Goal: Navigation & Orientation: Find specific page/section

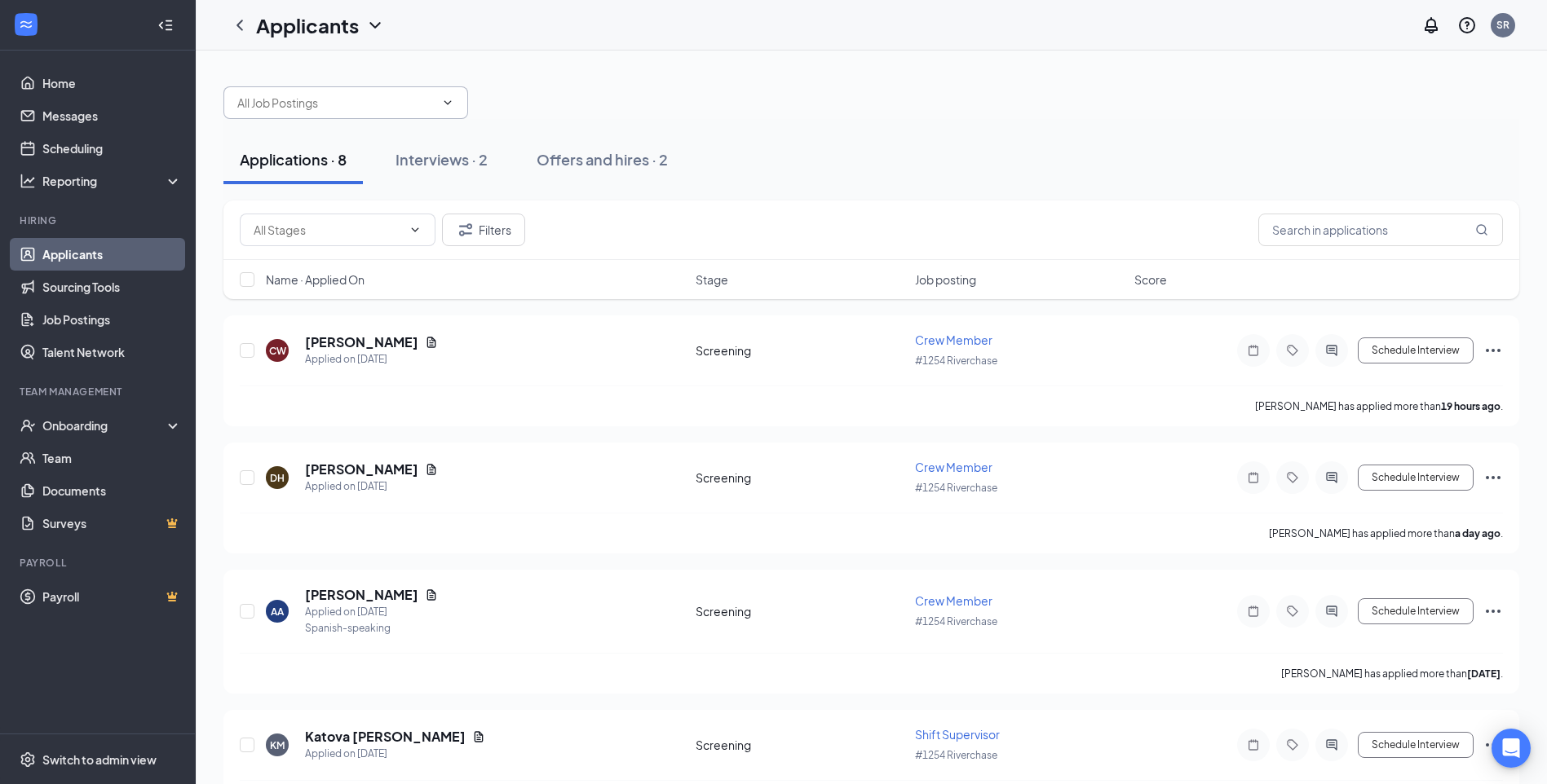
click at [409, 110] on input "text" at bounding box center [336, 103] width 197 height 18
click at [405, 119] on div "Crew Member (#1254 Riverchase)" at bounding box center [360, 134] width 244 height 38
type input "Crew Member (#1254 Riverchase)"
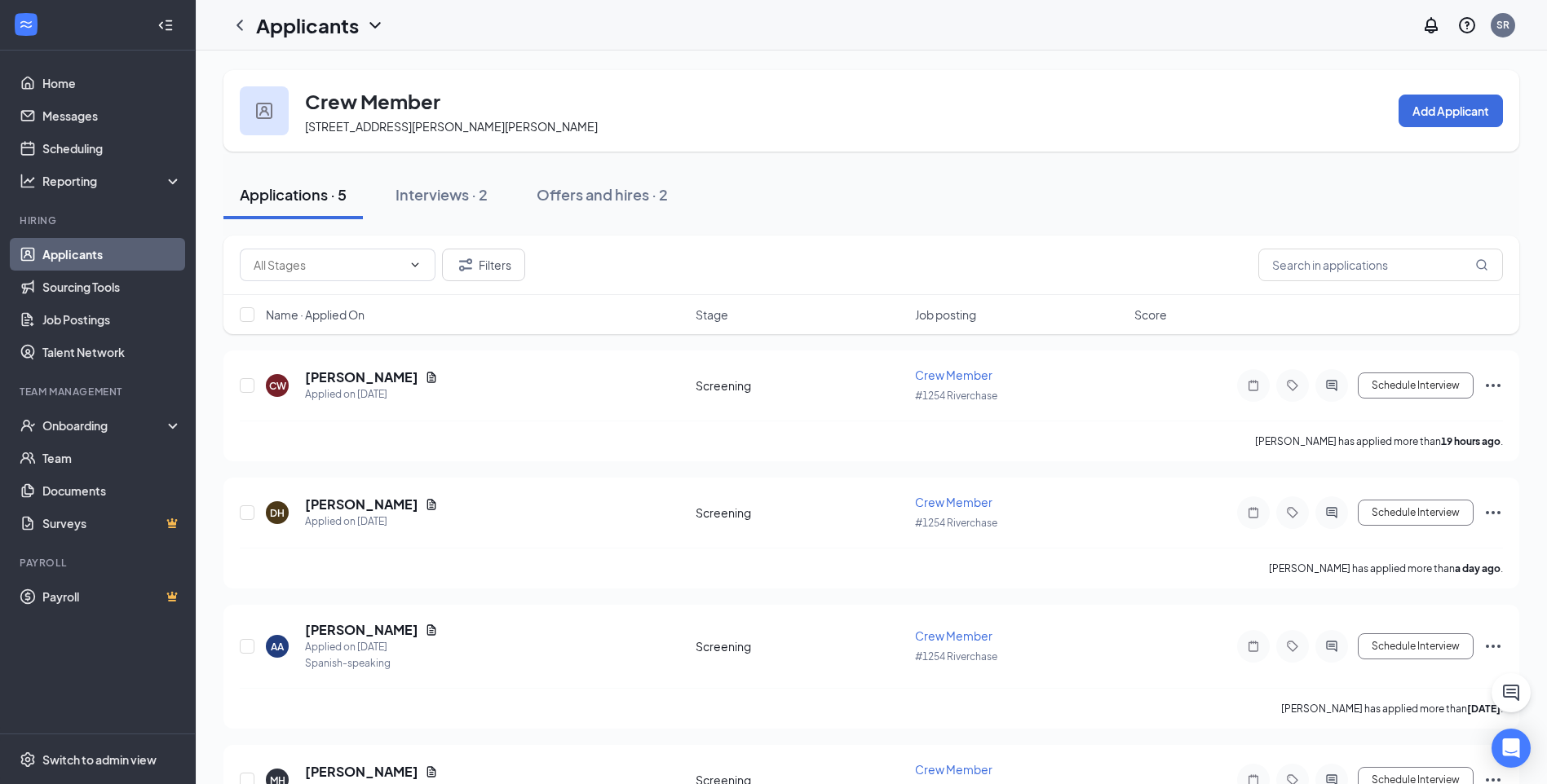
click at [941, 312] on span "Job posting" at bounding box center [945, 315] width 62 height 17
click at [103, 430] on div "Onboarding" at bounding box center [105, 425] width 126 height 17
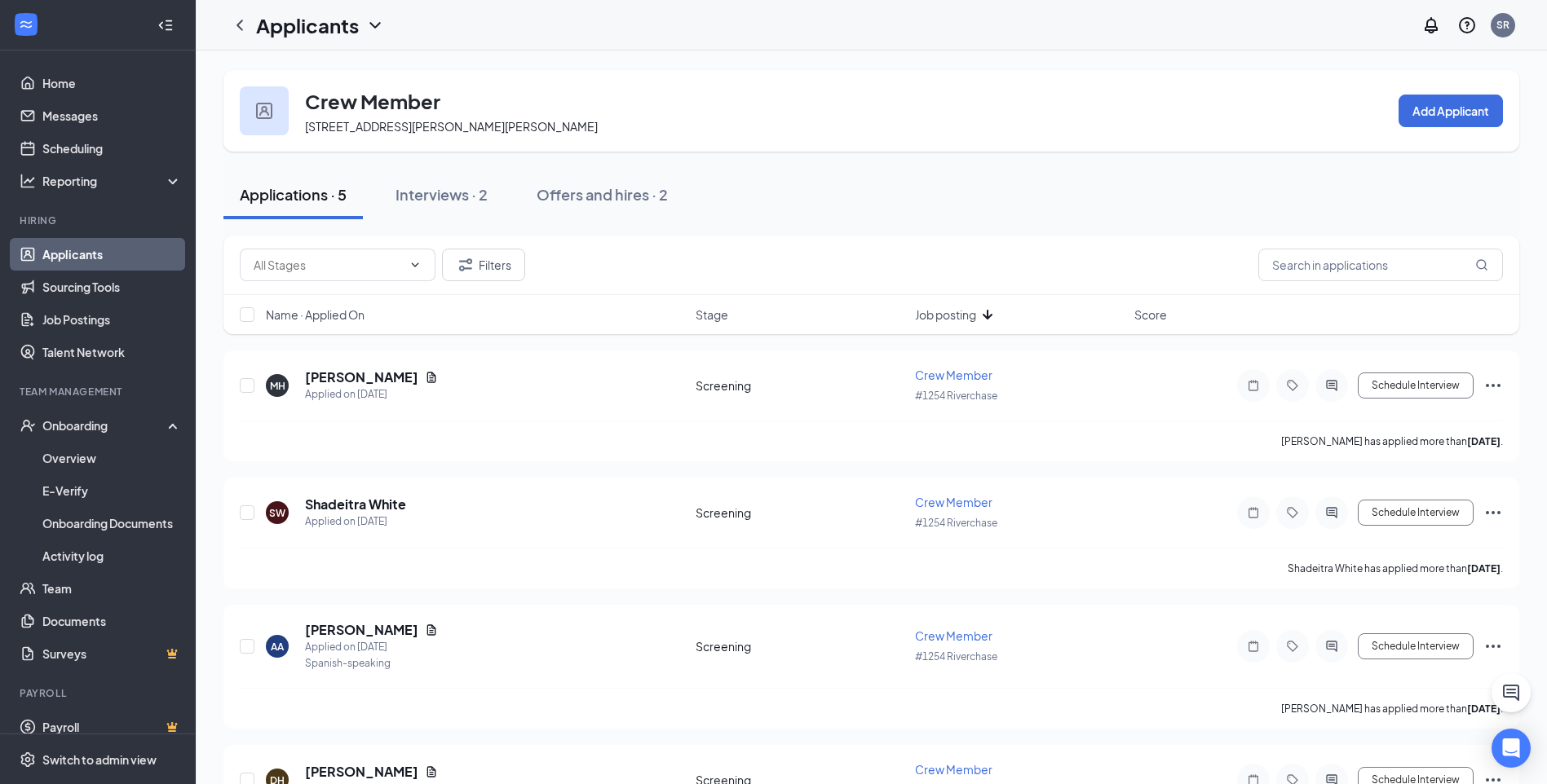
click at [120, 265] on link "Applicants" at bounding box center [112, 254] width 140 height 33
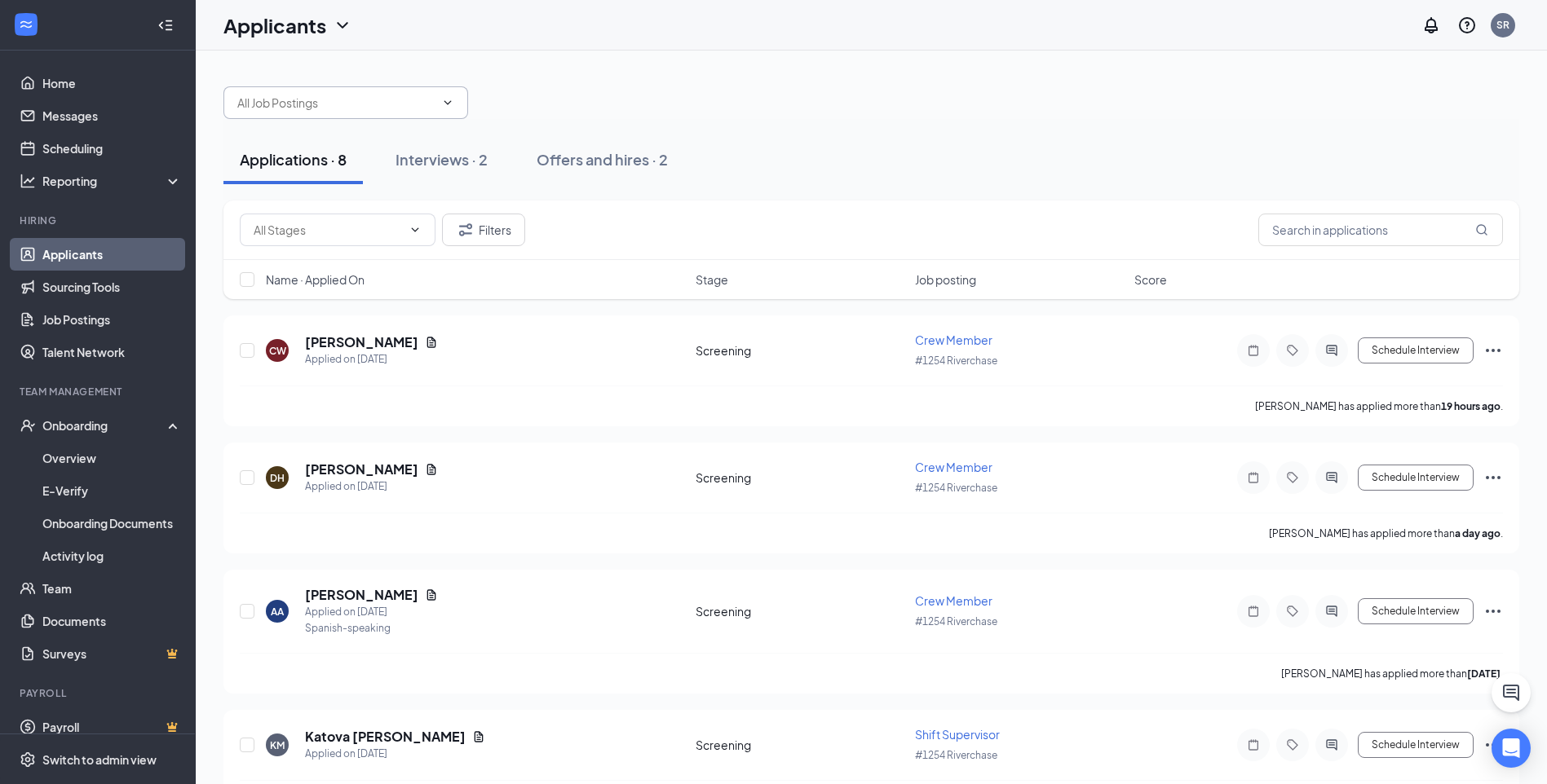
click at [441, 106] on icon "ChevronDown" at bounding box center [448, 102] width 13 height 13
click at [429, 101] on input "text" at bounding box center [336, 103] width 197 height 18
click at [397, 185] on div "General Manager (#1254 Riverchase)" at bounding box center [360, 171] width 244 height 38
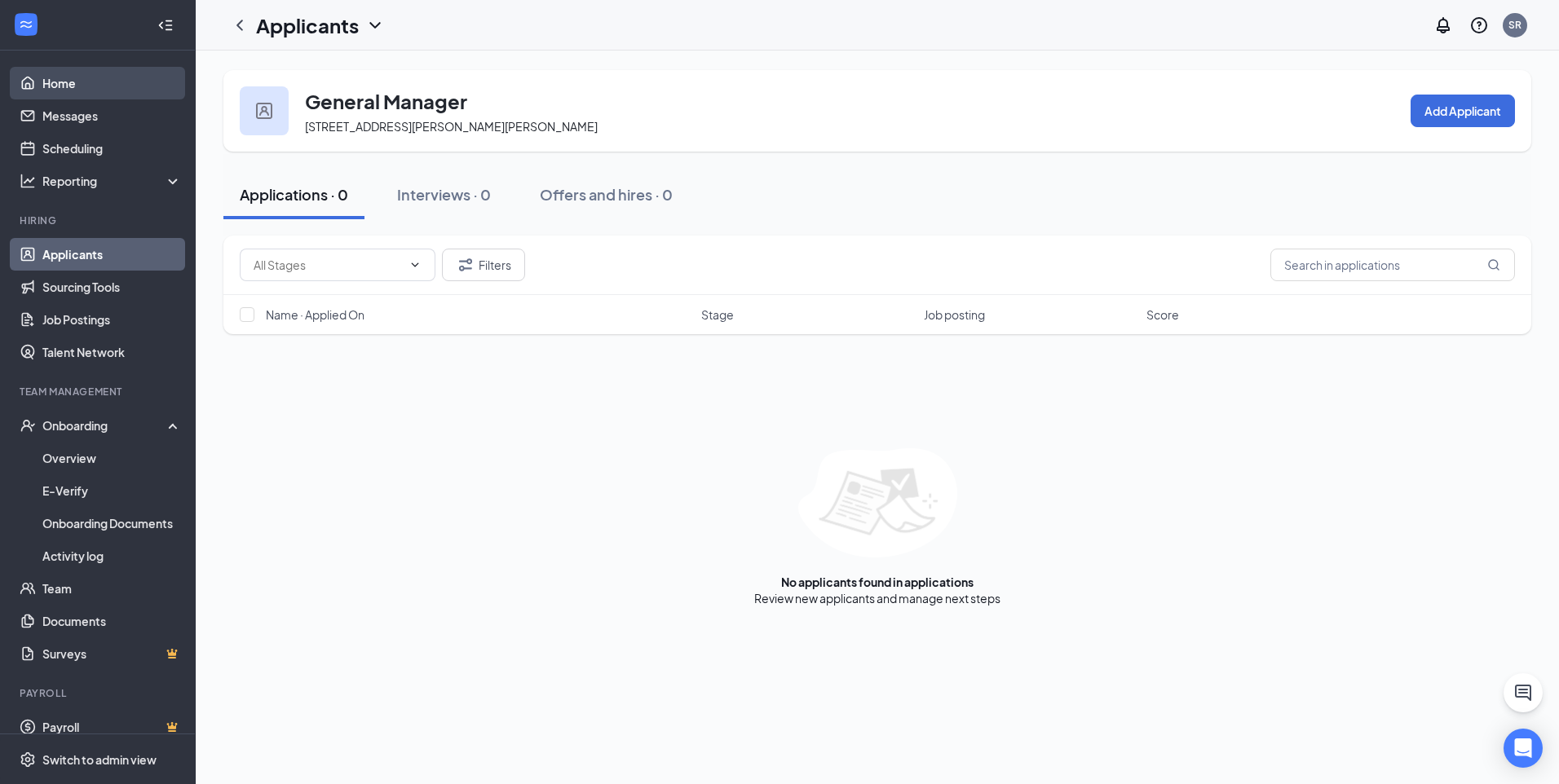
click at [115, 91] on link "Home" at bounding box center [112, 83] width 140 height 33
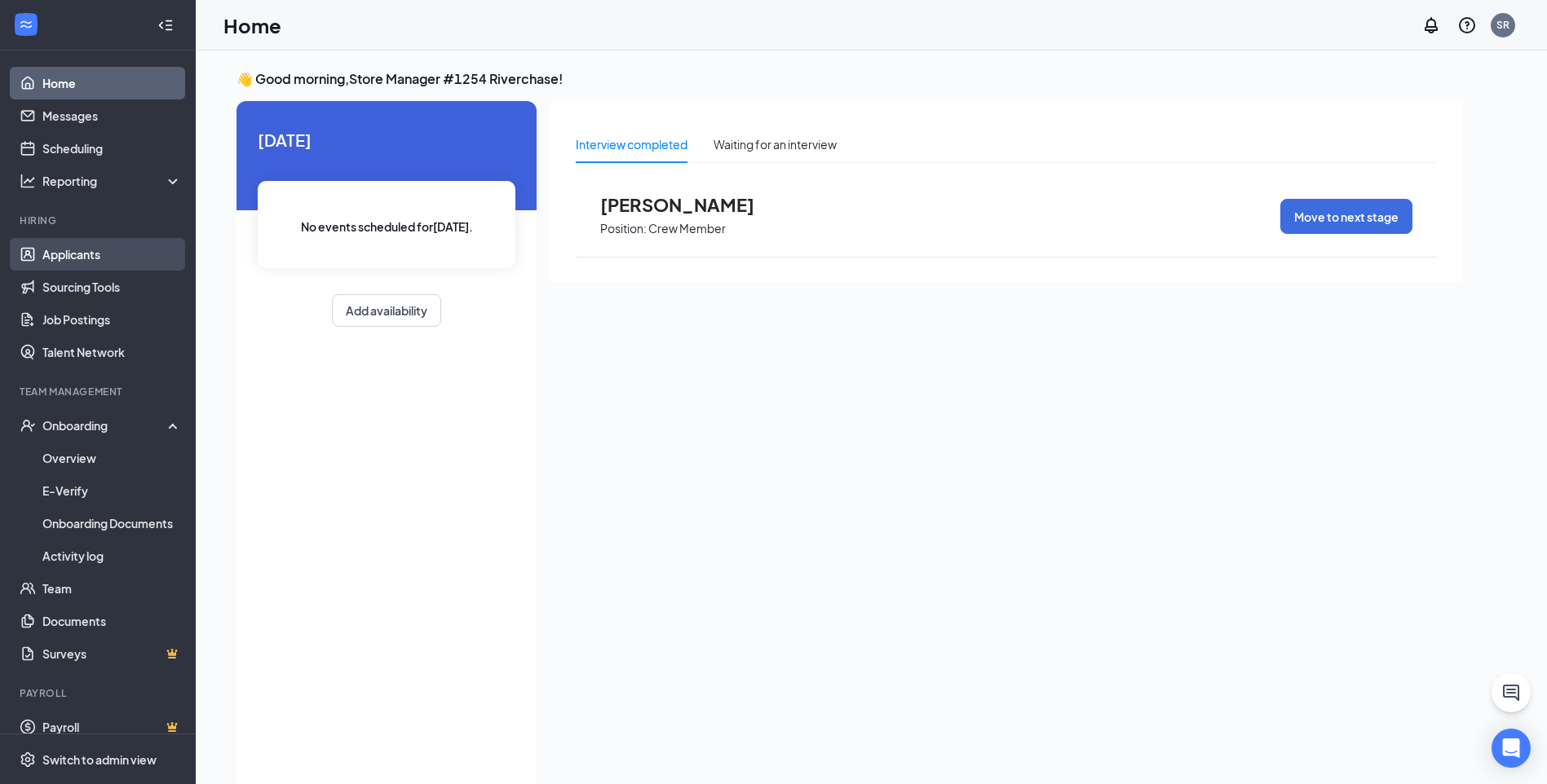
click at [100, 250] on link "Applicants" at bounding box center [112, 254] width 140 height 33
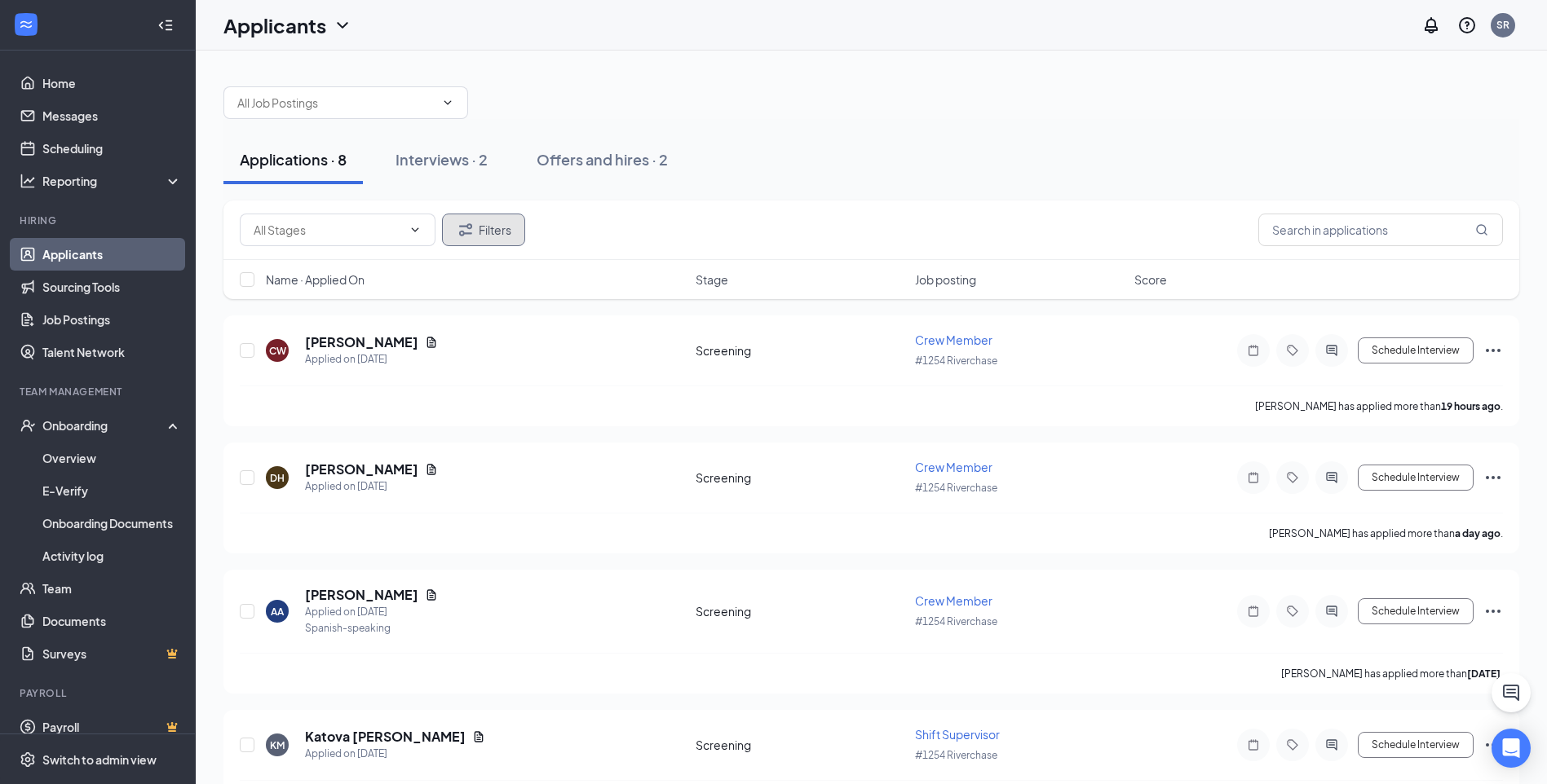
click at [479, 228] on button "Filters" at bounding box center [483, 229] width 84 height 33
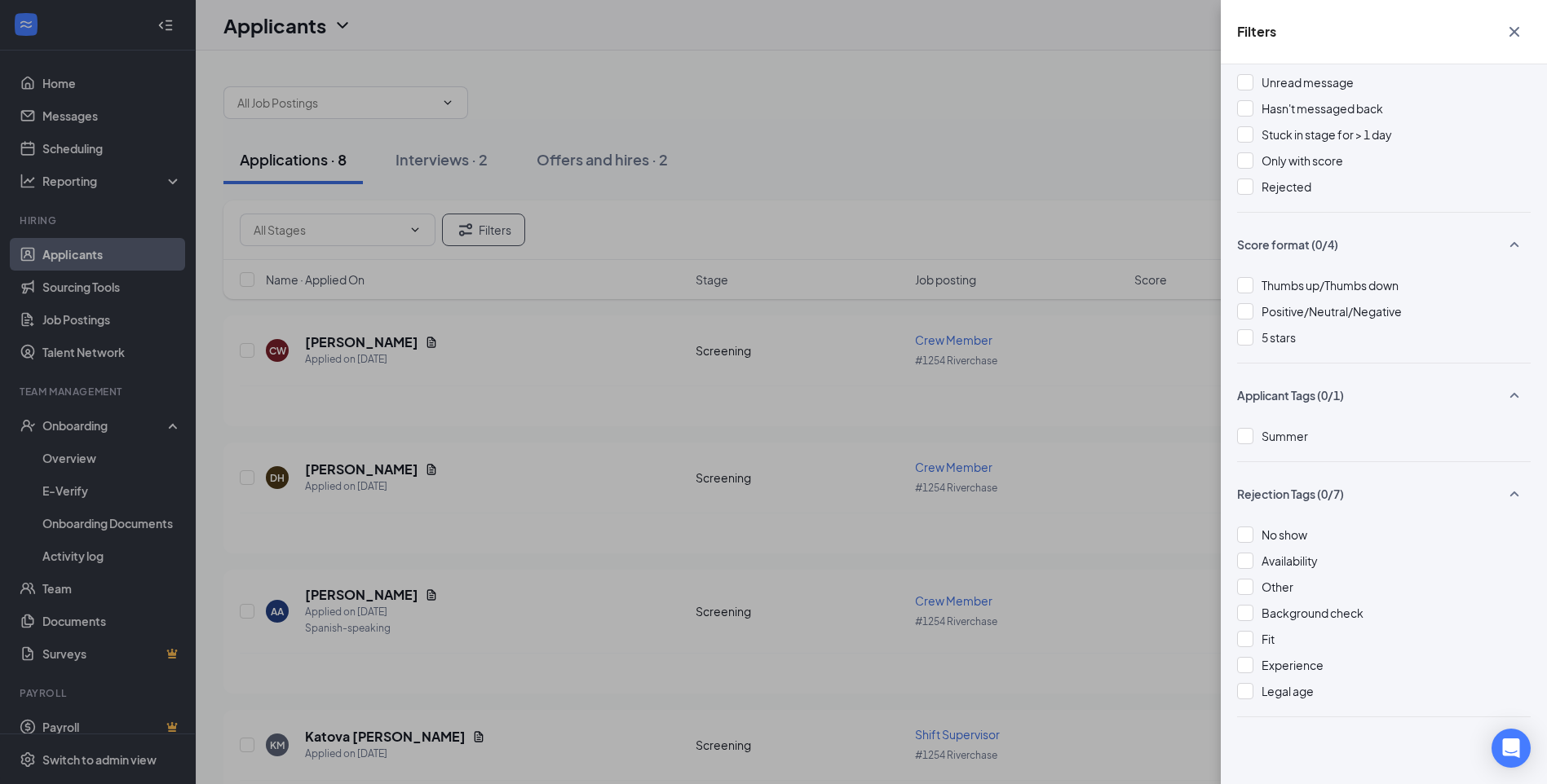
click at [957, 91] on div "Filters Applicant Status (0/5) Unread message Hasn't messaged back Stuck in sta…" at bounding box center [773, 392] width 1547 height 784
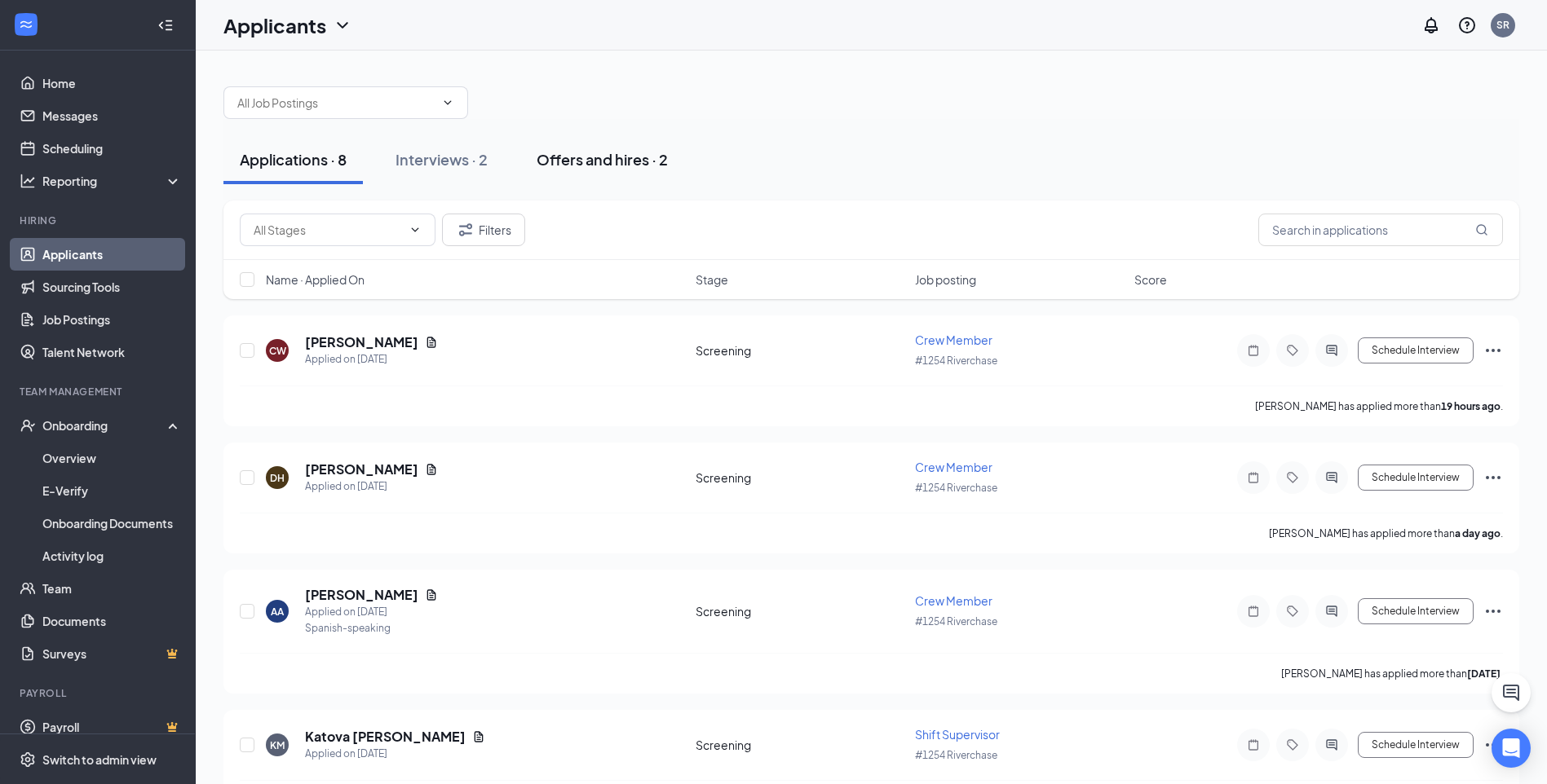
click at [596, 171] on button "Offers and hires · 2" at bounding box center [602, 160] width 164 height 49
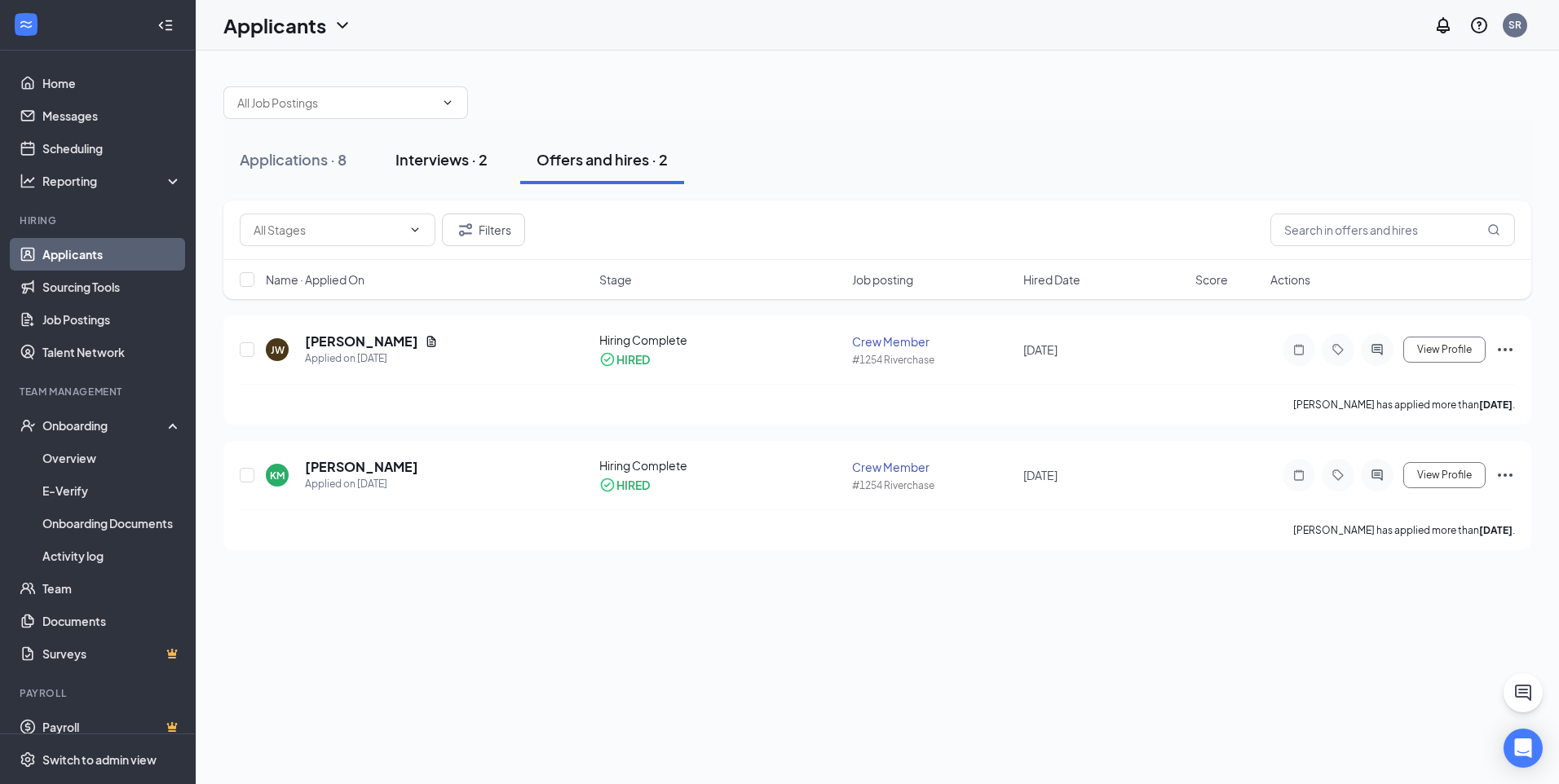
click at [441, 175] on button "Interviews · 2" at bounding box center [441, 160] width 125 height 49
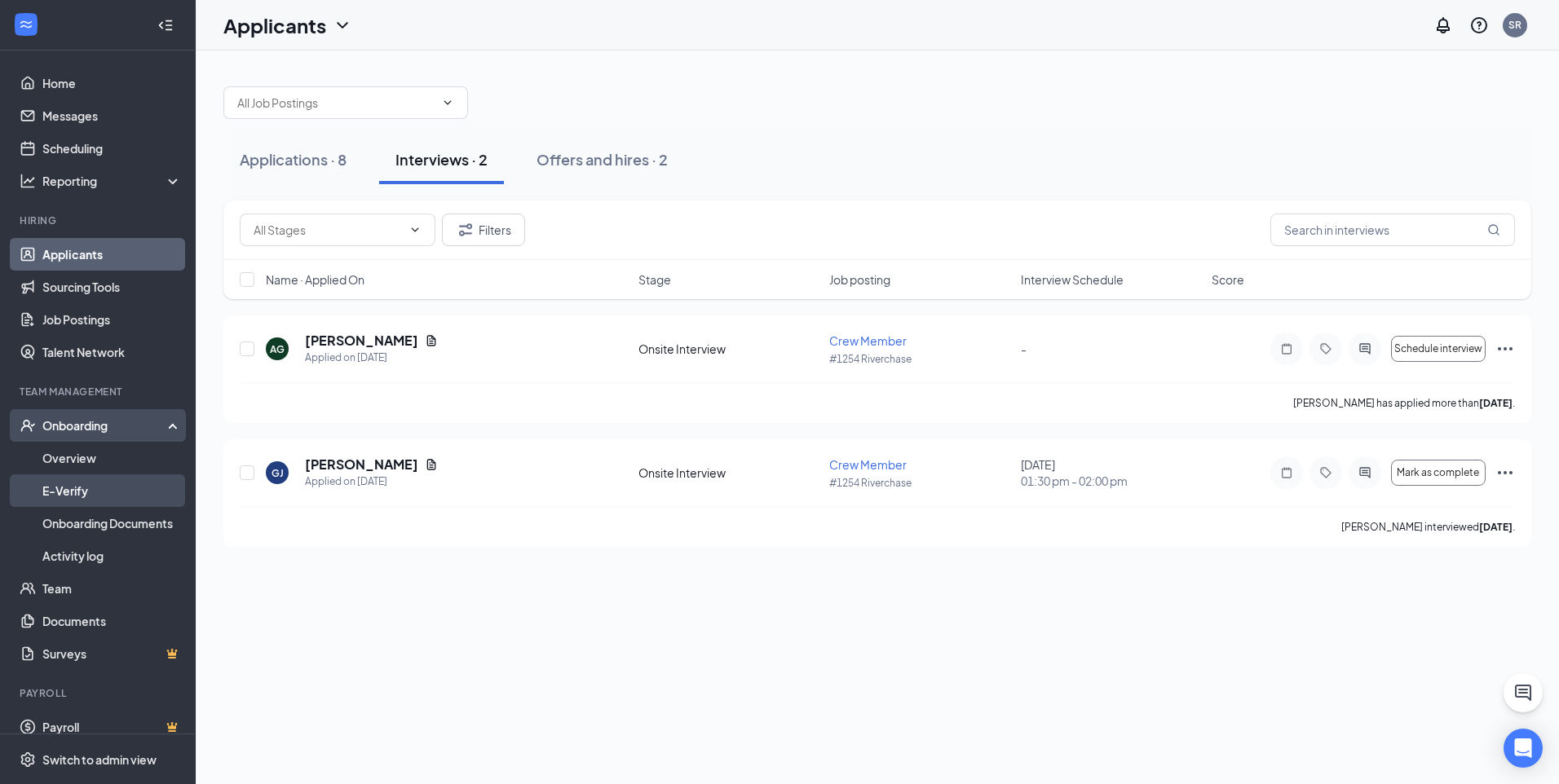
click at [103, 491] on link "E-Verify" at bounding box center [112, 490] width 140 height 33
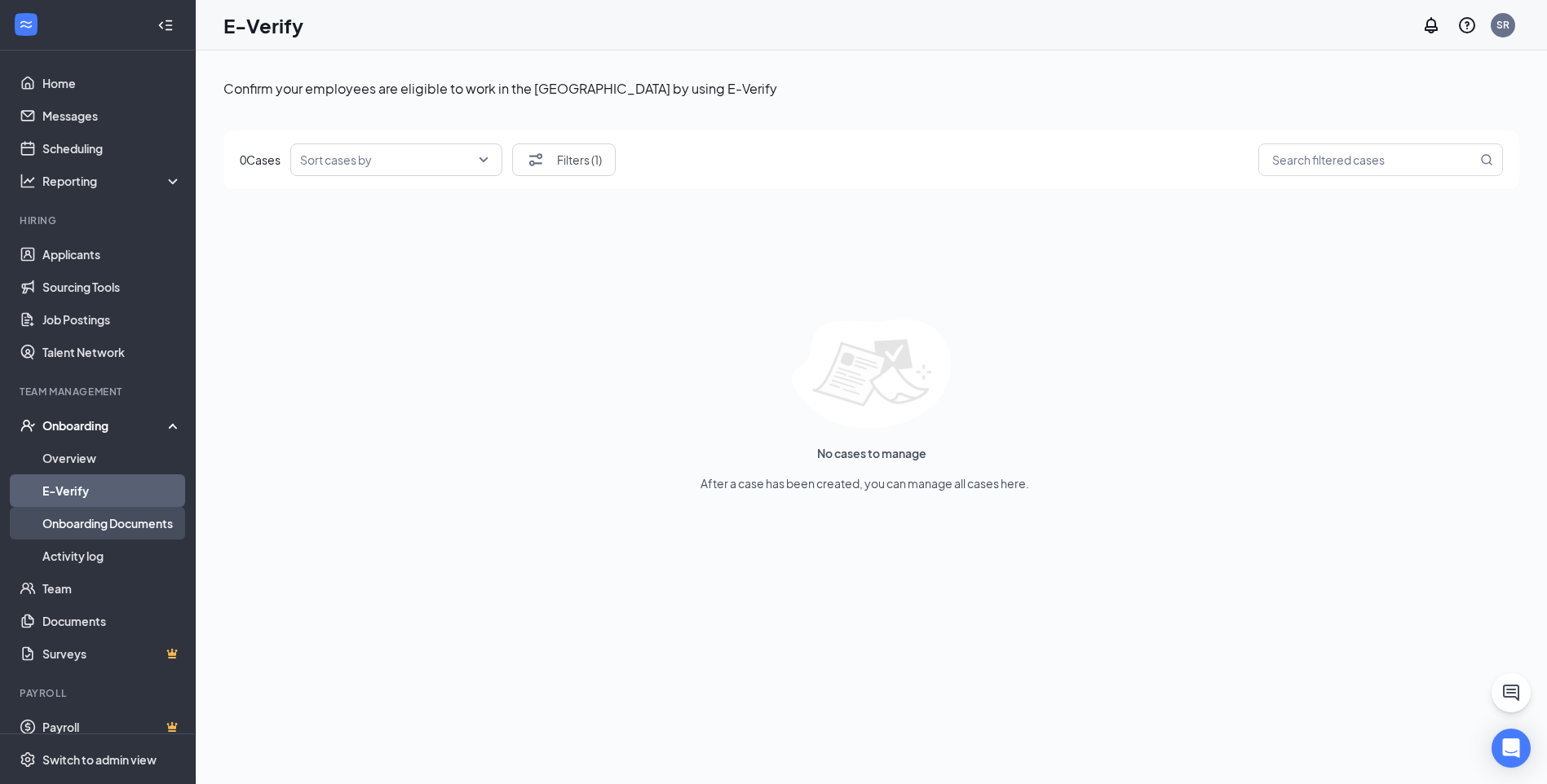
scroll to position [17, 0]
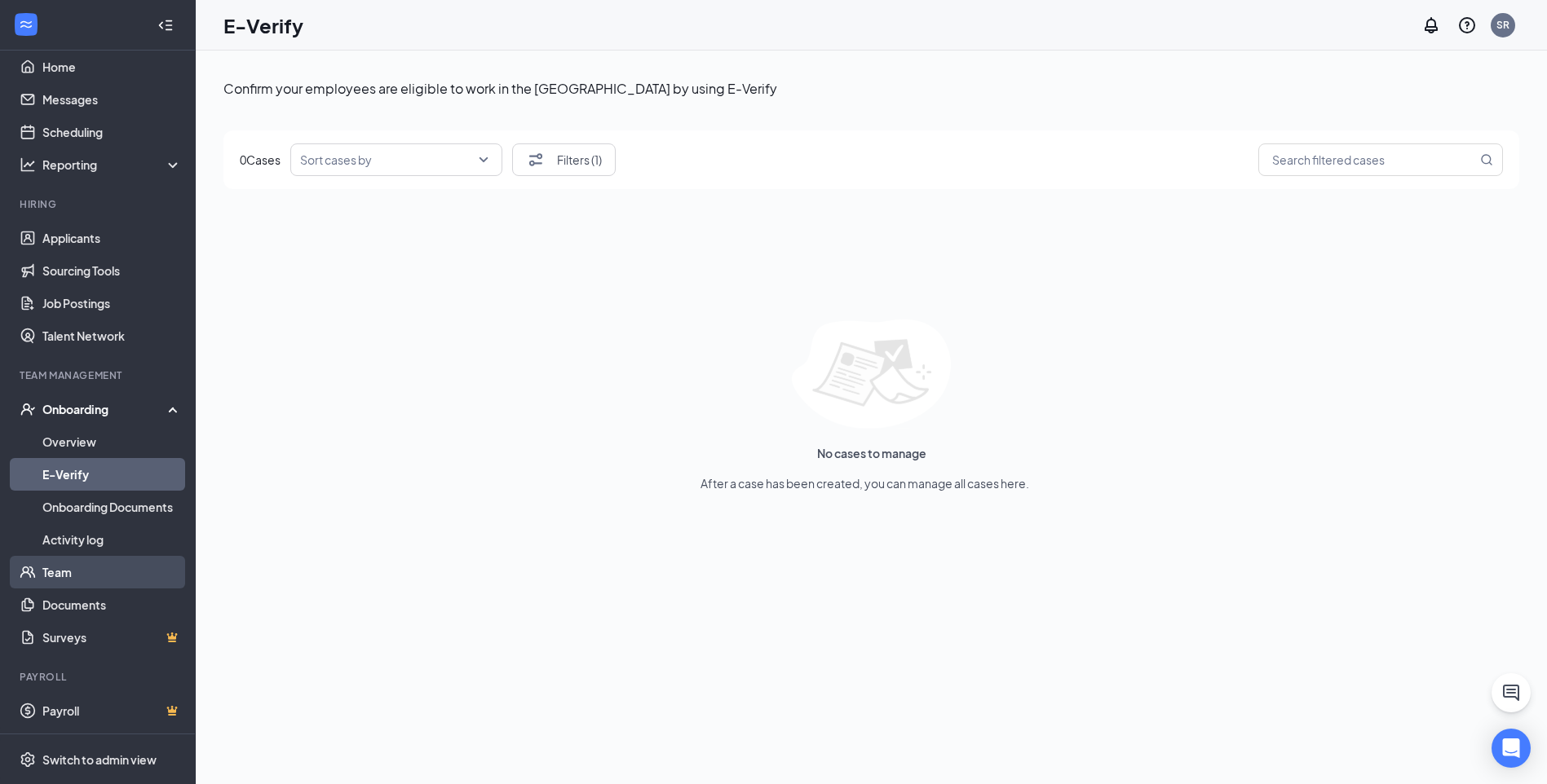
click at [86, 572] on link "Team" at bounding box center [112, 571] width 140 height 33
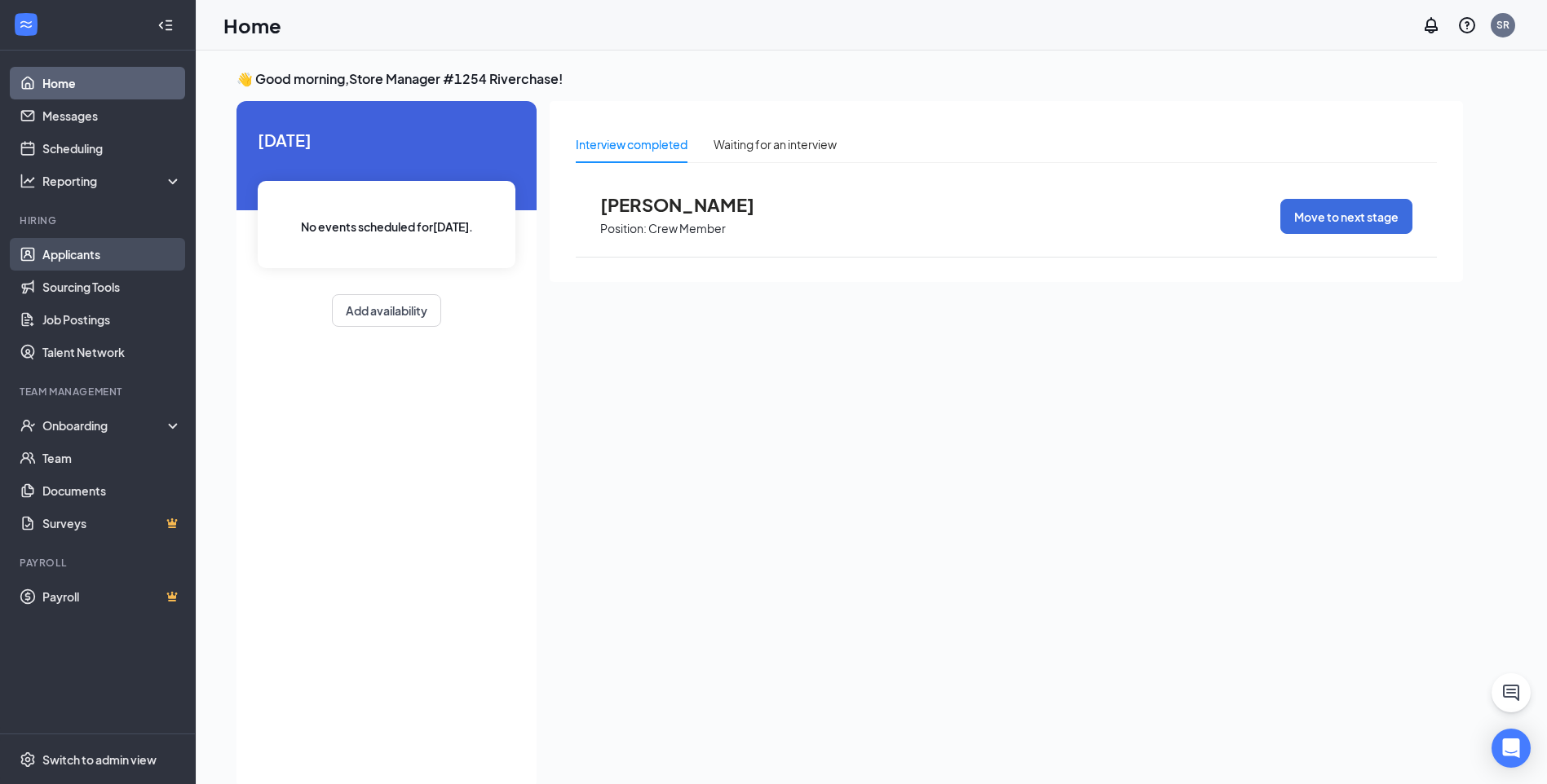
click at [111, 244] on link "Applicants" at bounding box center [112, 254] width 140 height 33
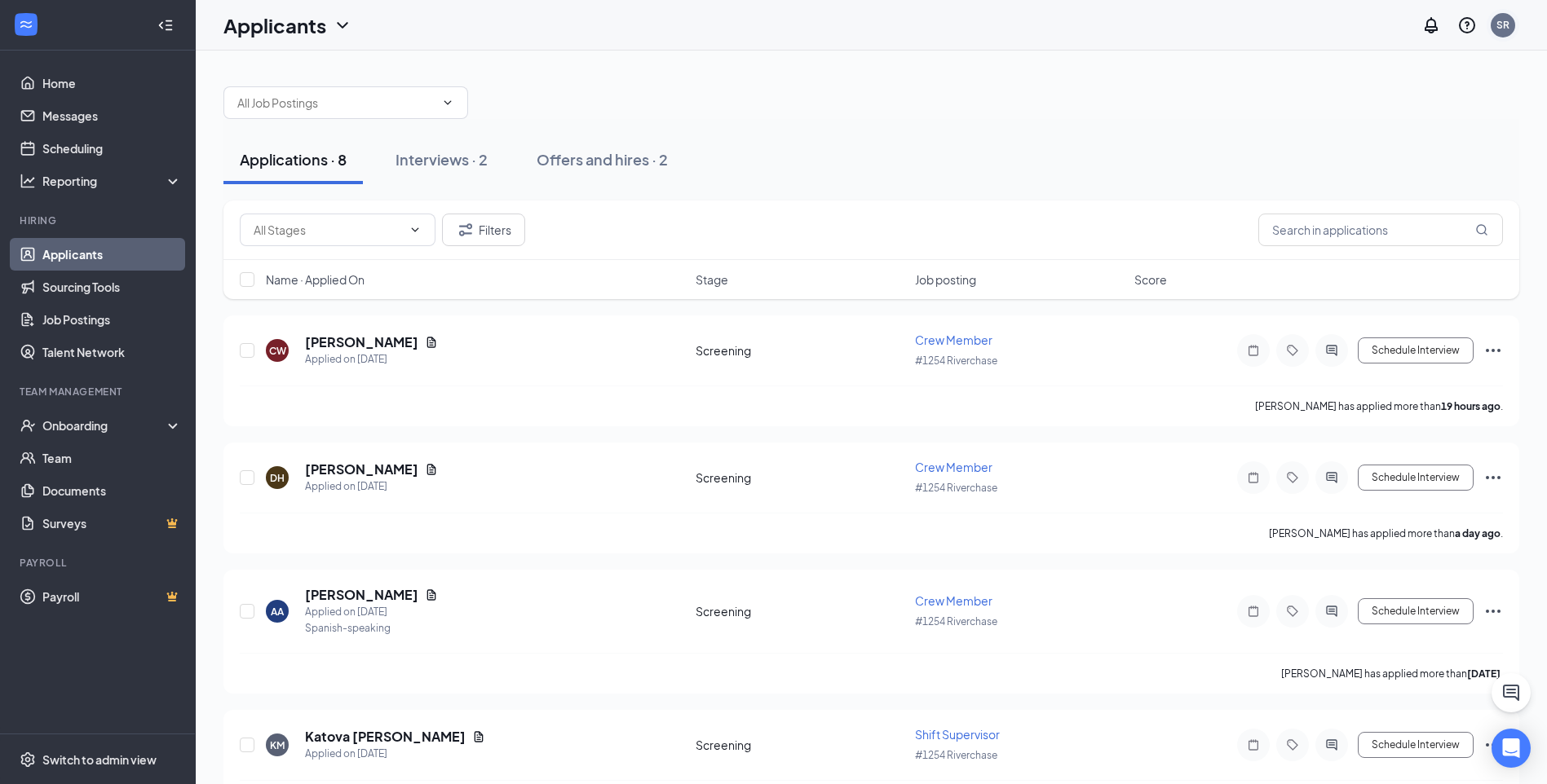
click at [1509, 31] on div "SR" at bounding box center [1503, 25] width 25 height 25
click at [1406, 163] on link "Account settings" at bounding box center [1421, 160] width 176 height 17
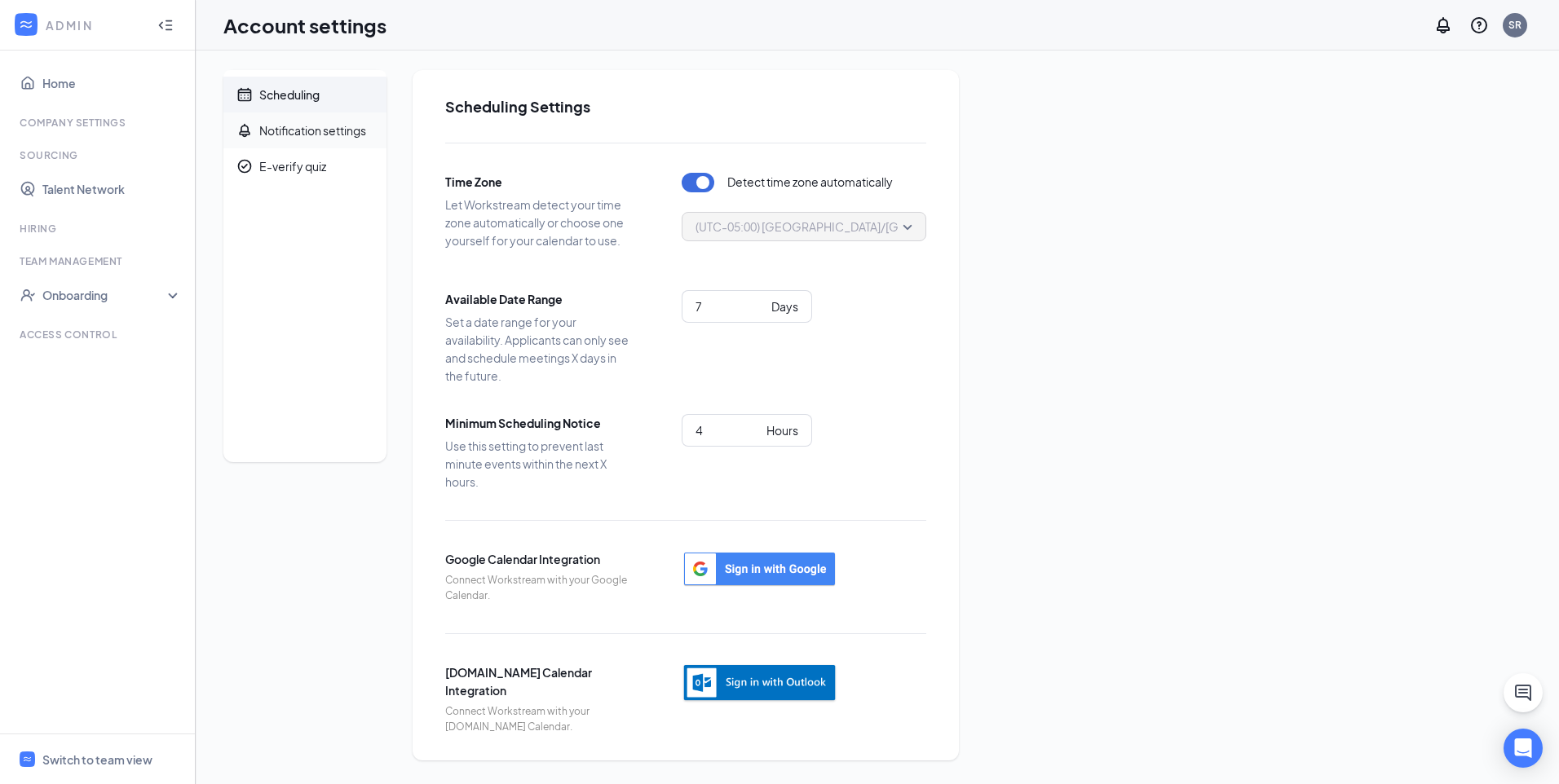
click at [319, 120] on span "Notification settings" at bounding box center [317, 130] width 114 height 36
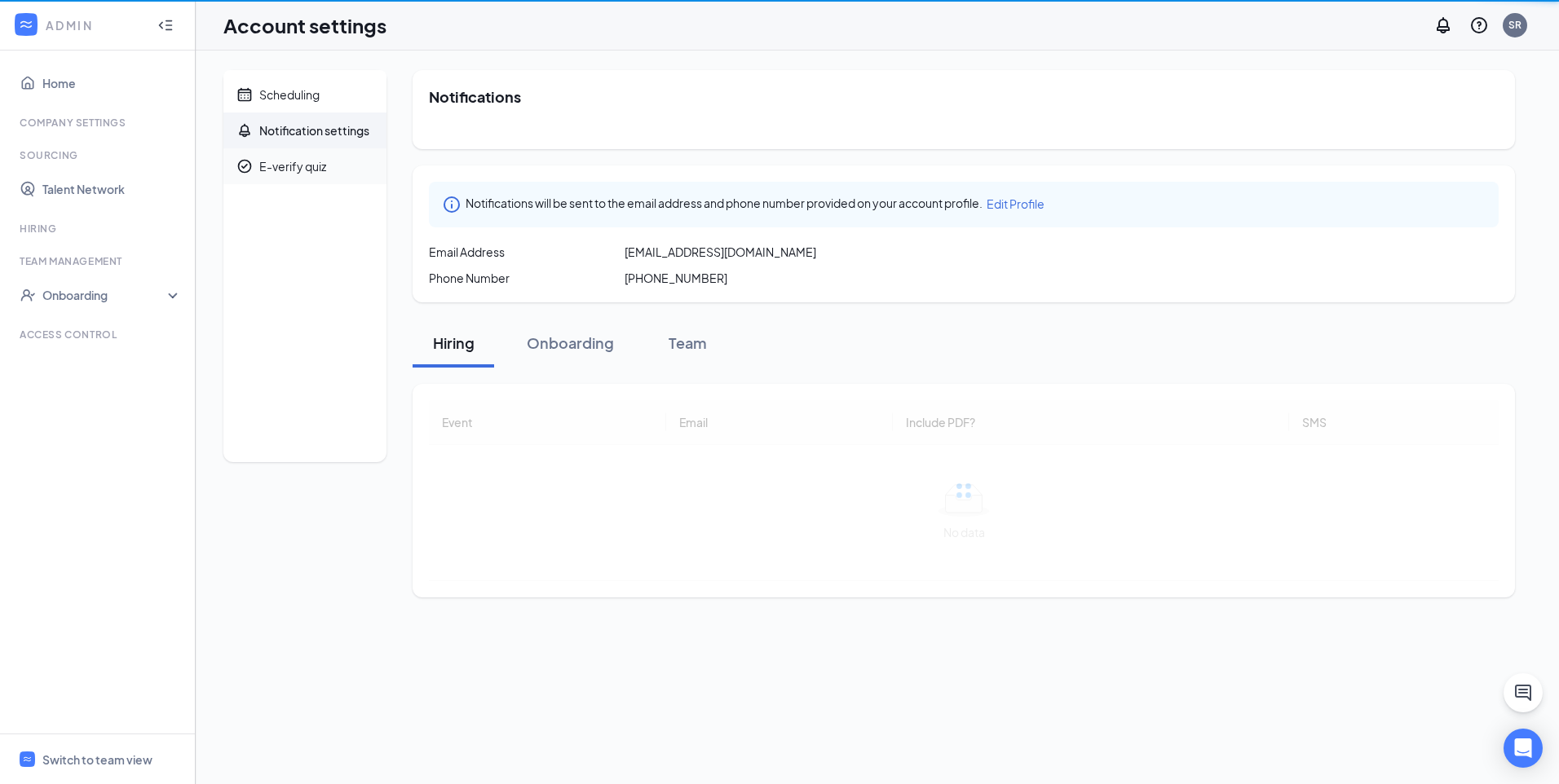
click at [294, 173] on div "E-verify quiz" at bounding box center [293, 166] width 67 height 17
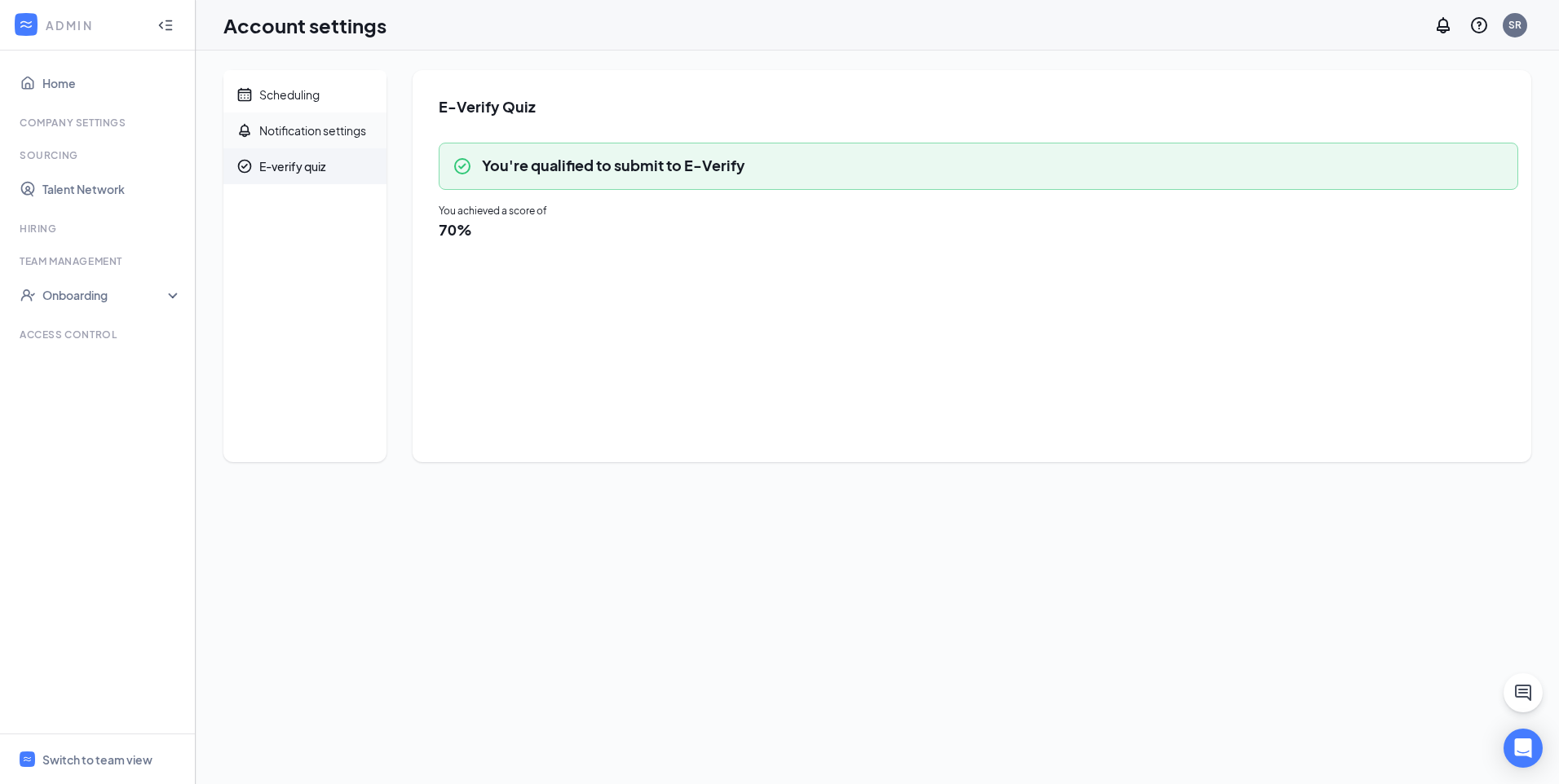
click at [301, 132] on div "Notification settings" at bounding box center [312, 130] width 106 height 17
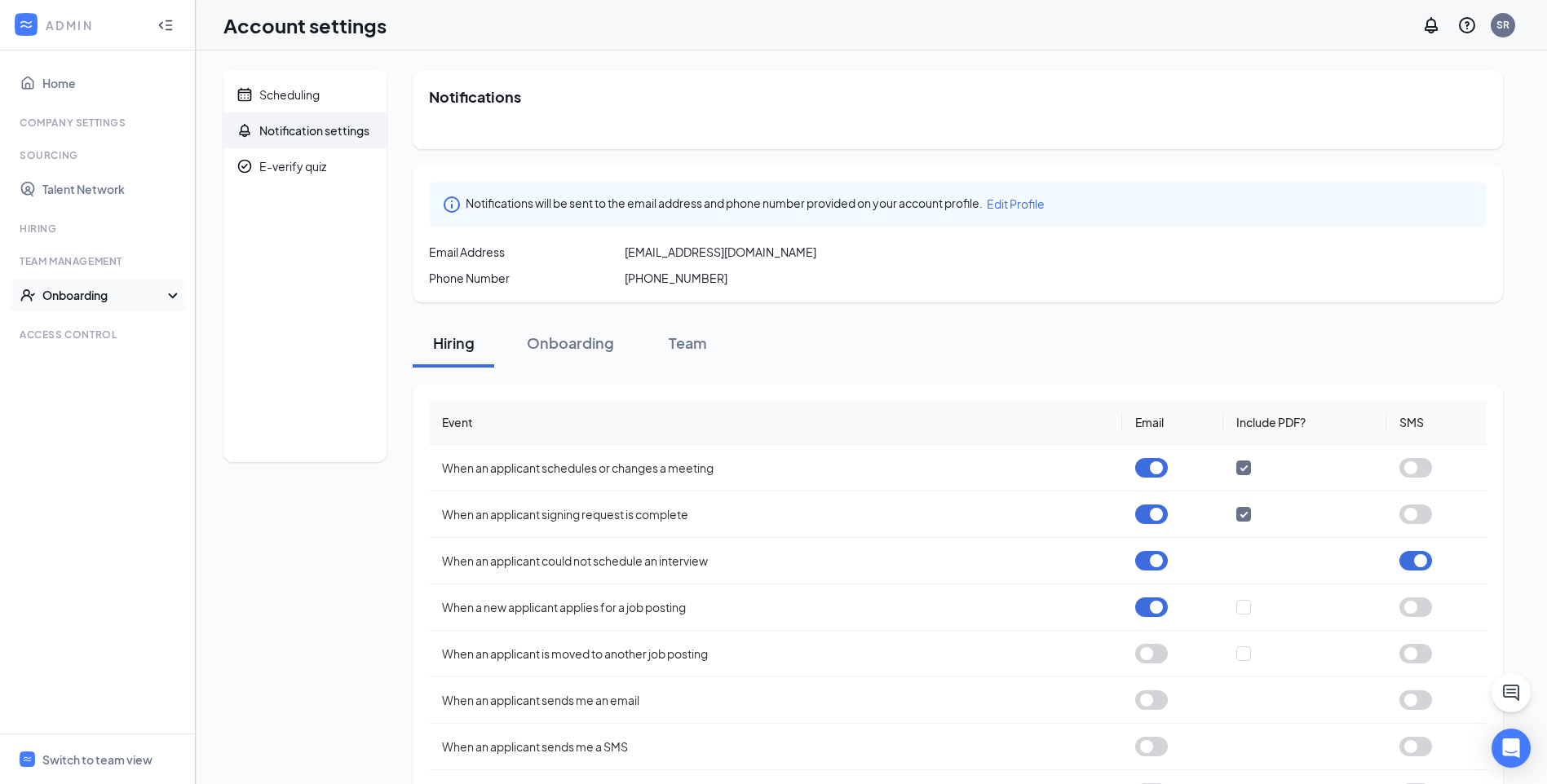
click at [108, 282] on div "Onboarding" at bounding box center [98, 294] width 195 height 33
click at [104, 199] on link "Talent Network" at bounding box center [112, 189] width 140 height 33
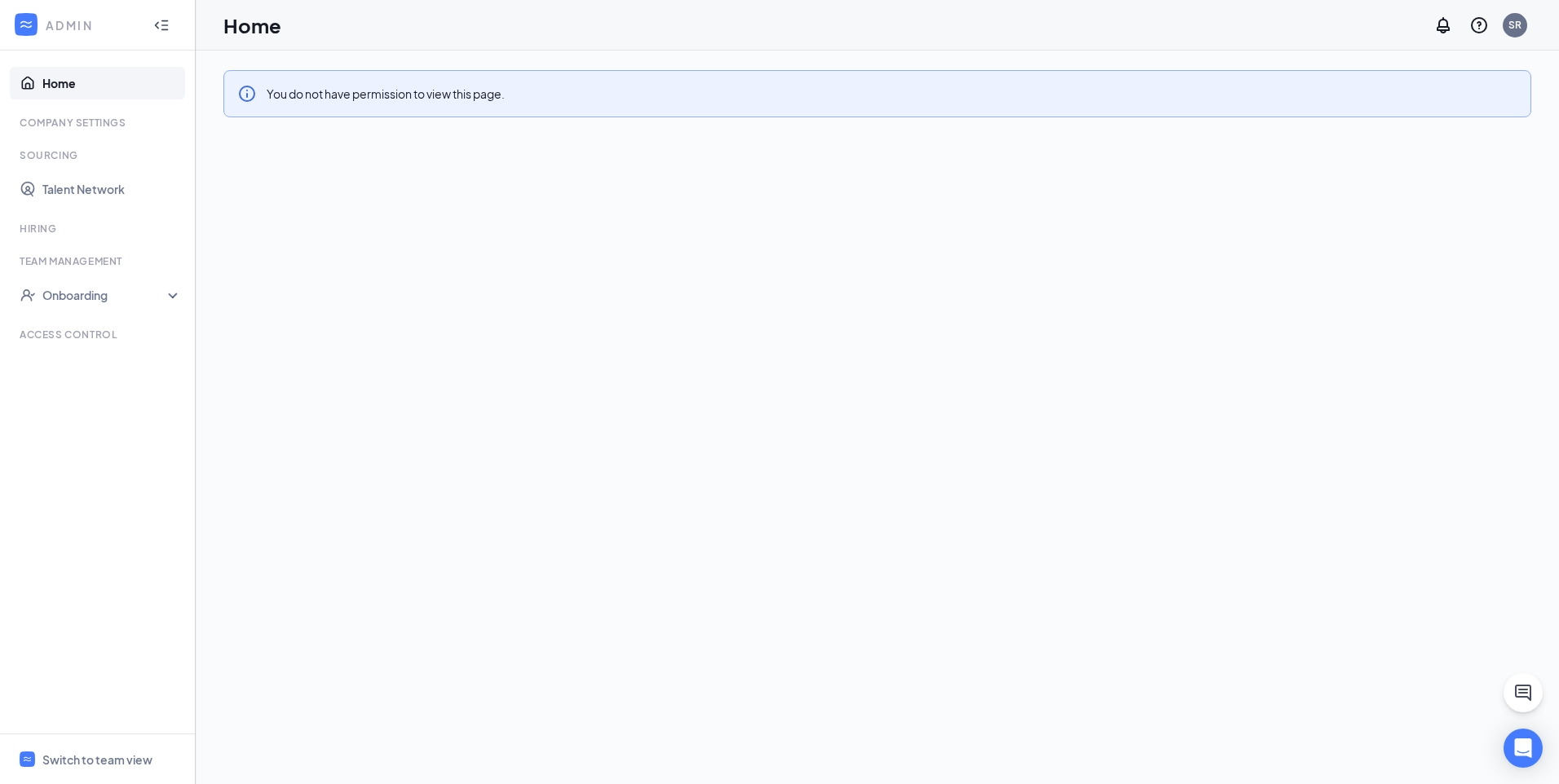
click at [175, 19] on div at bounding box center [165, 25] width 33 height 33
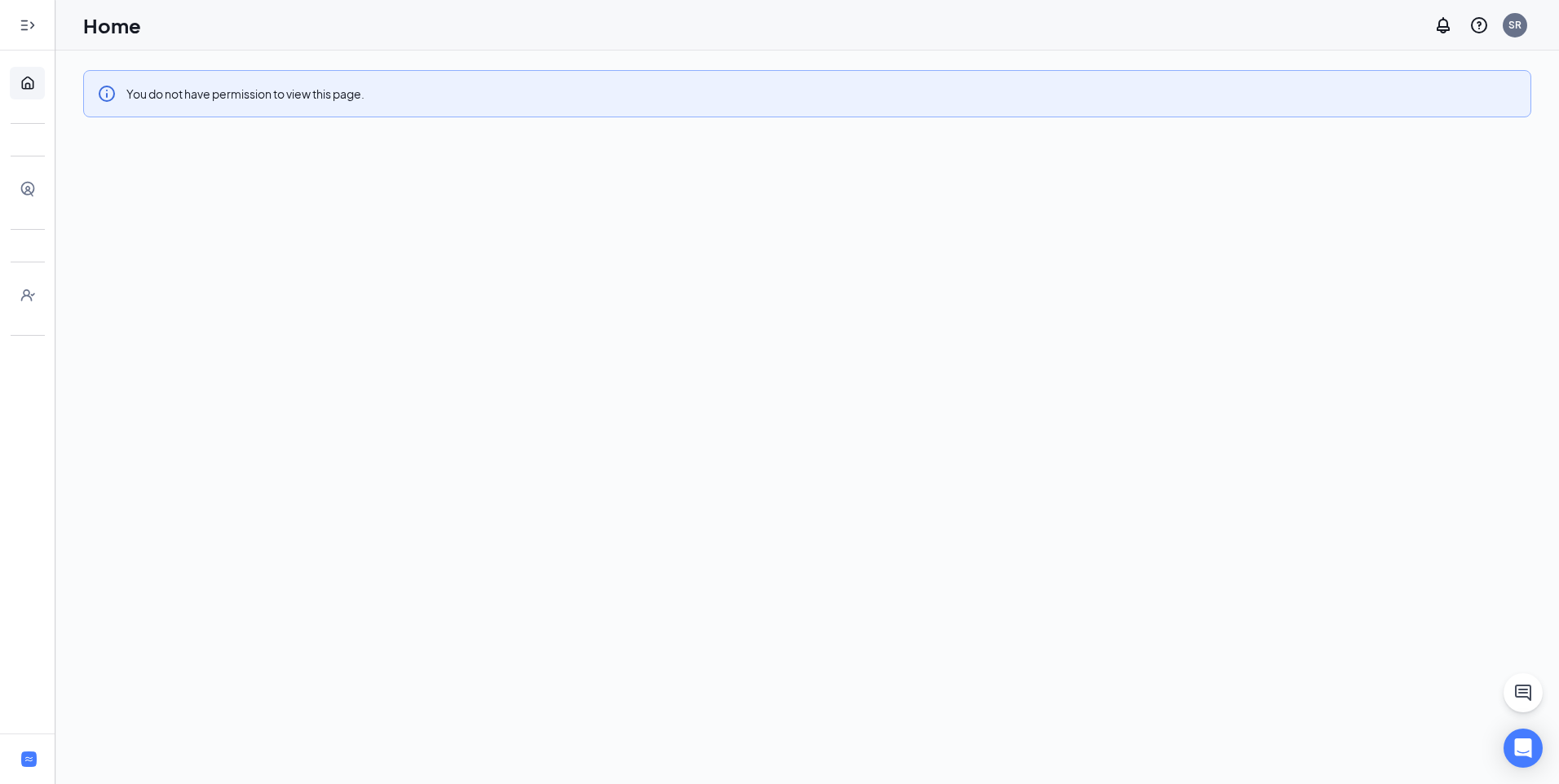
click at [30, 29] on icon "Expand" at bounding box center [27, 25] width 17 height 17
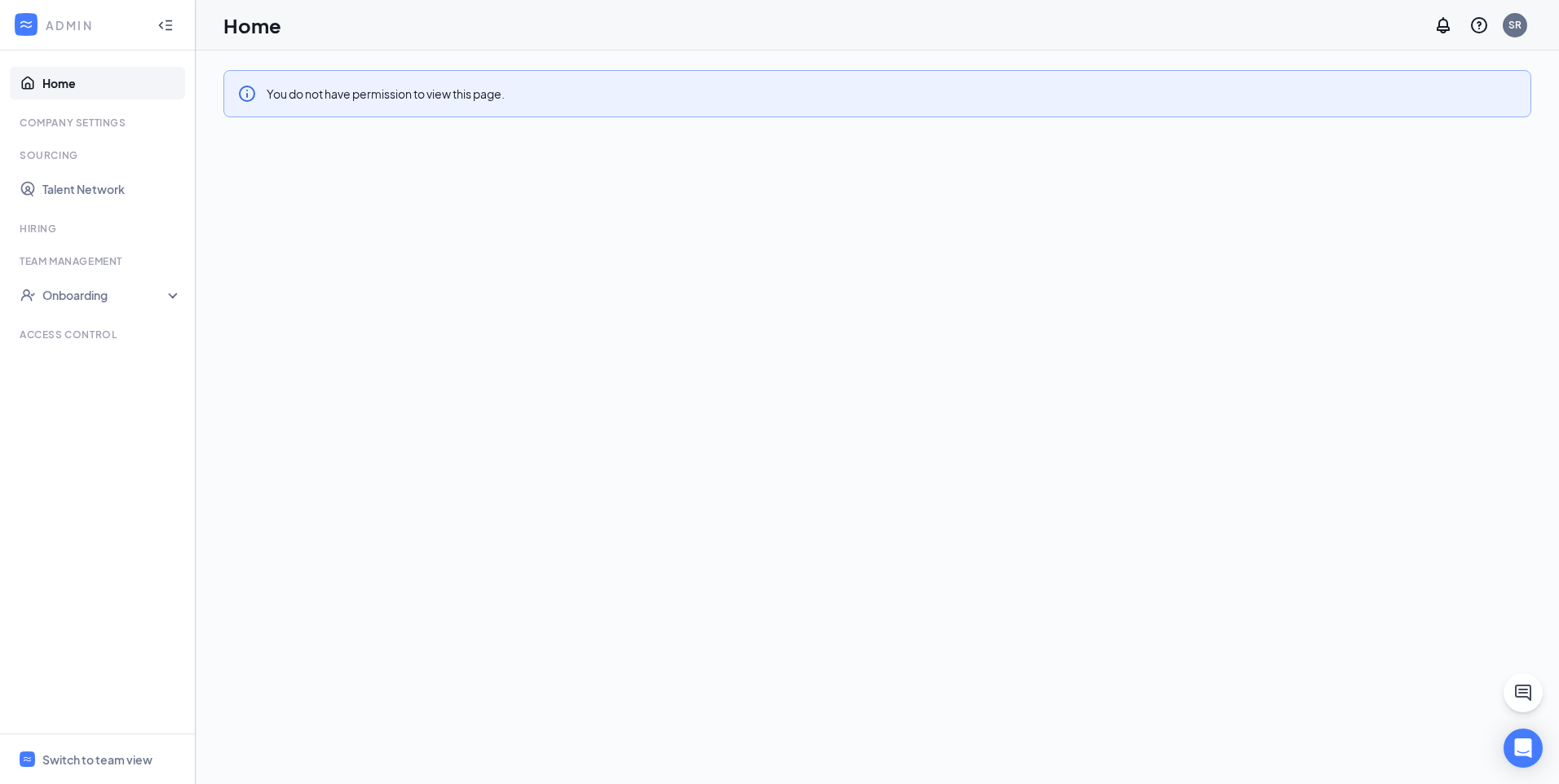
click at [53, 98] on link "Home" at bounding box center [112, 83] width 140 height 33
click at [56, 87] on link "Home" at bounding box center [112, 83] width 140 height 33
